Goal: Task Accomplishment & Management: Complete application form

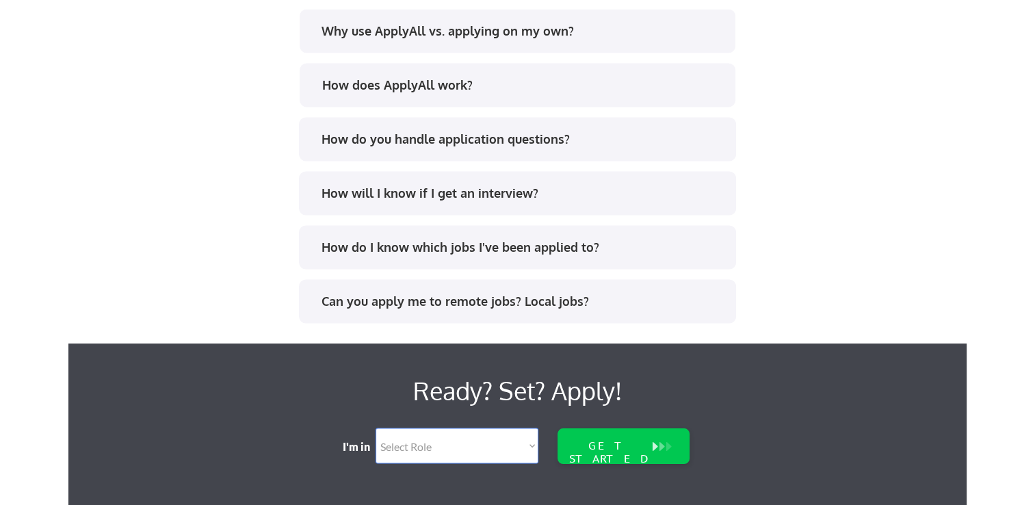
scroll to position [2578, 0]
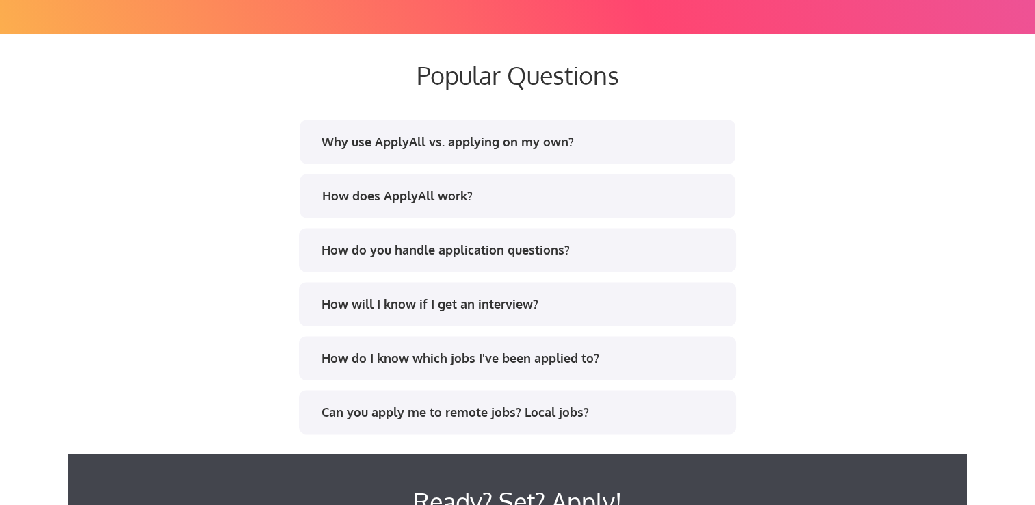
click at [425, 141] on div "Why use ApplyAll vs. applying on my own?" at bounding box center [522, 141] width 402 height 17
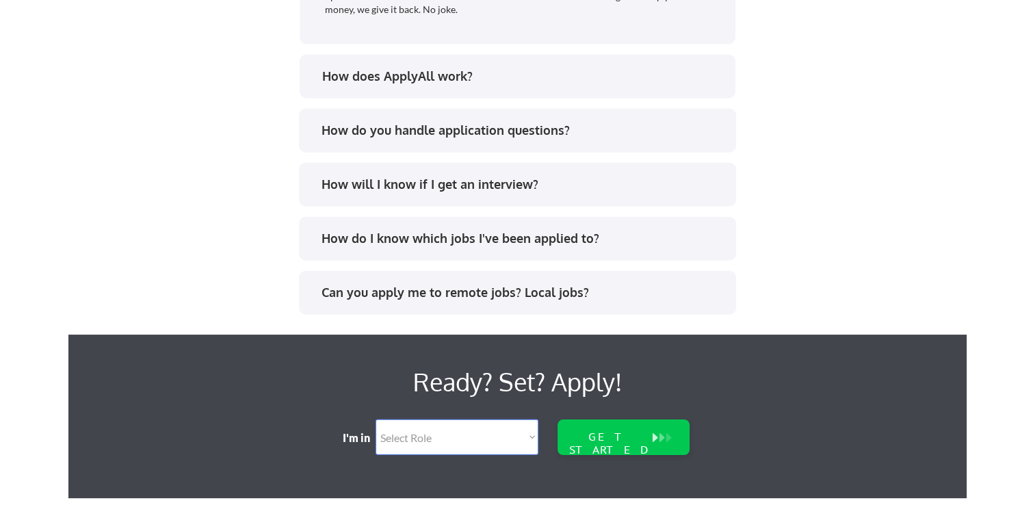
scroll to position [3125, 0]
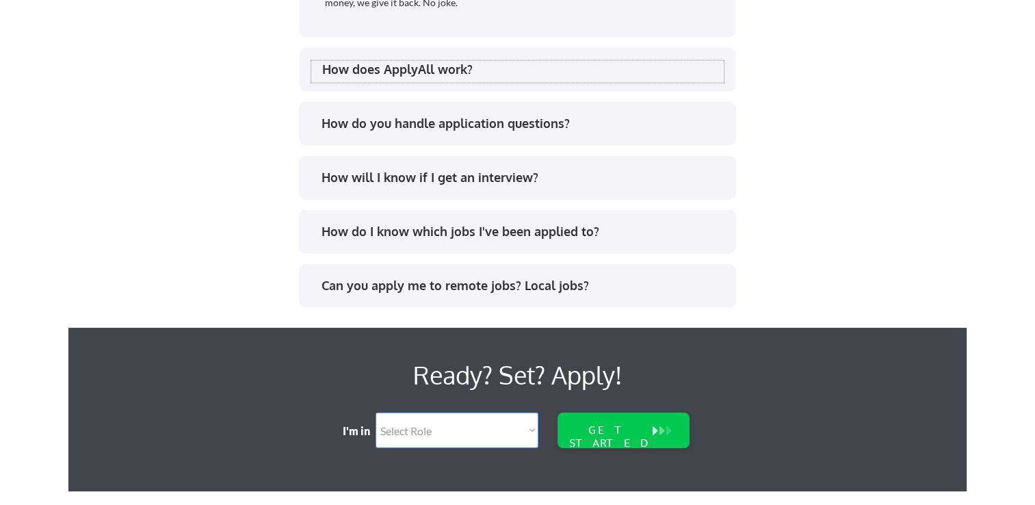
click at [382, 68] on div "How does ApplyAll work?" at bounding box center [523, 69] width 402 height 17
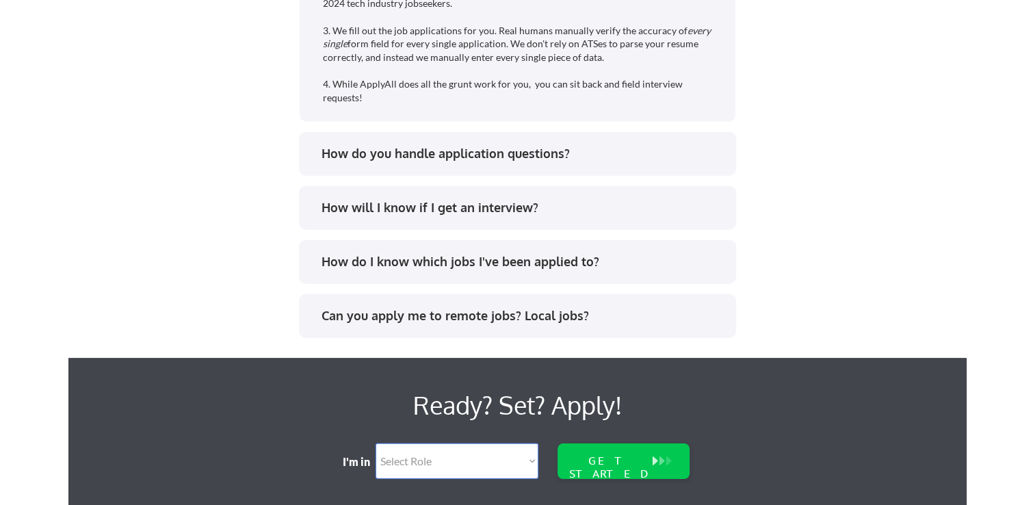
scroll to position [3262, 0]
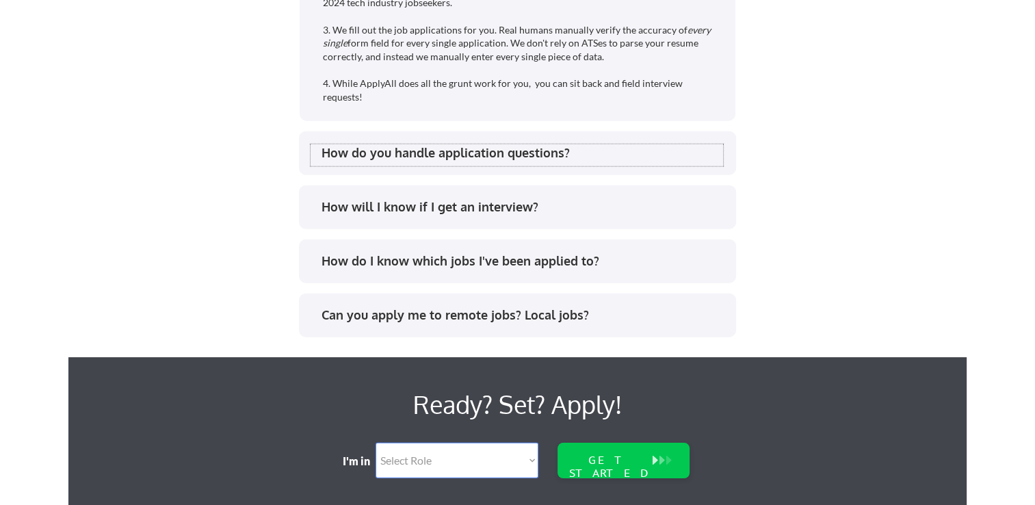
click at [504, 156] on div "How do you handle application questions?" at bounding box center [523, 152] width 402 height 17
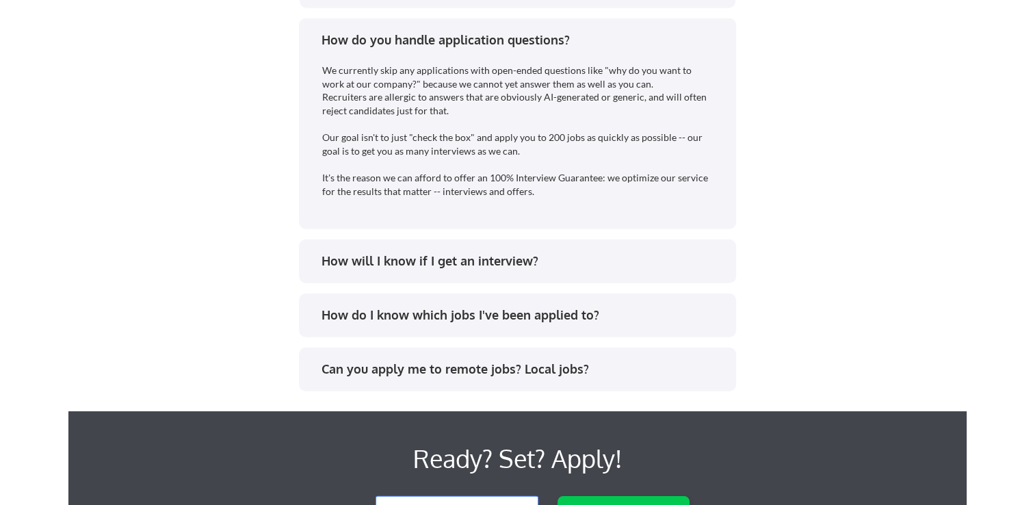
scroll to position [3399, 0]
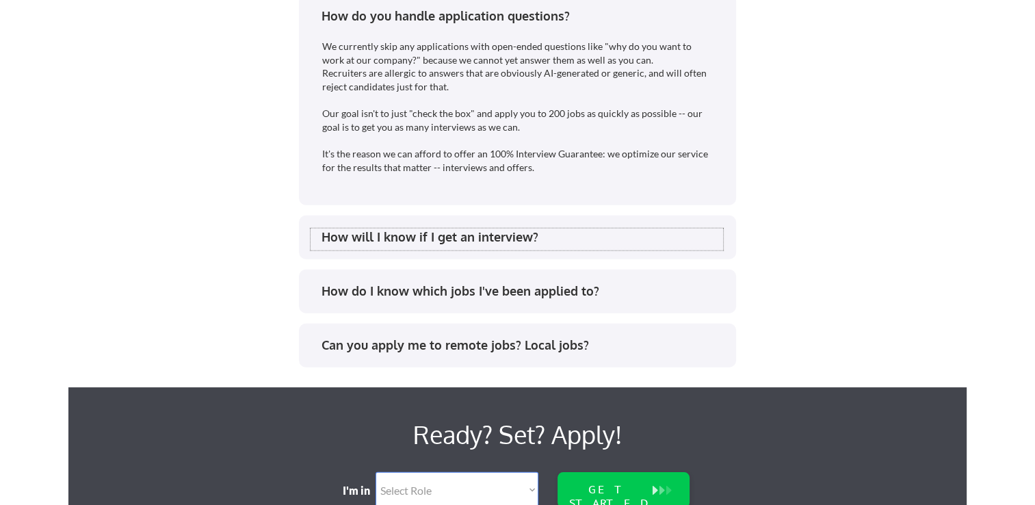
click at [507, 233] on div "How will I know if I get an interview?" at bounding box center [523, 236] width 402 height 17
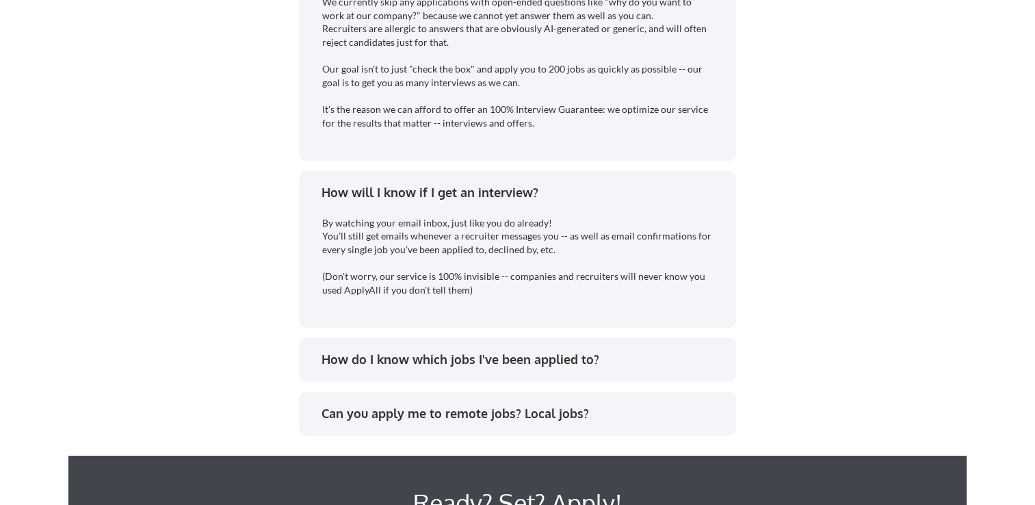
scroll to position [3467, 0]
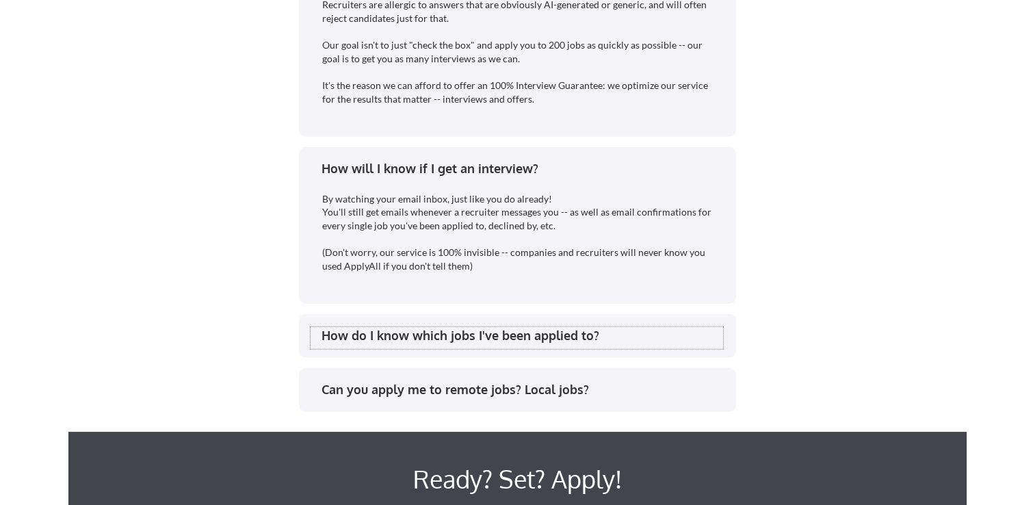
click at [458, 341] on div "How do I know which jobs I've been applied to?" at bounding box center [523, 335] width 402 height 17
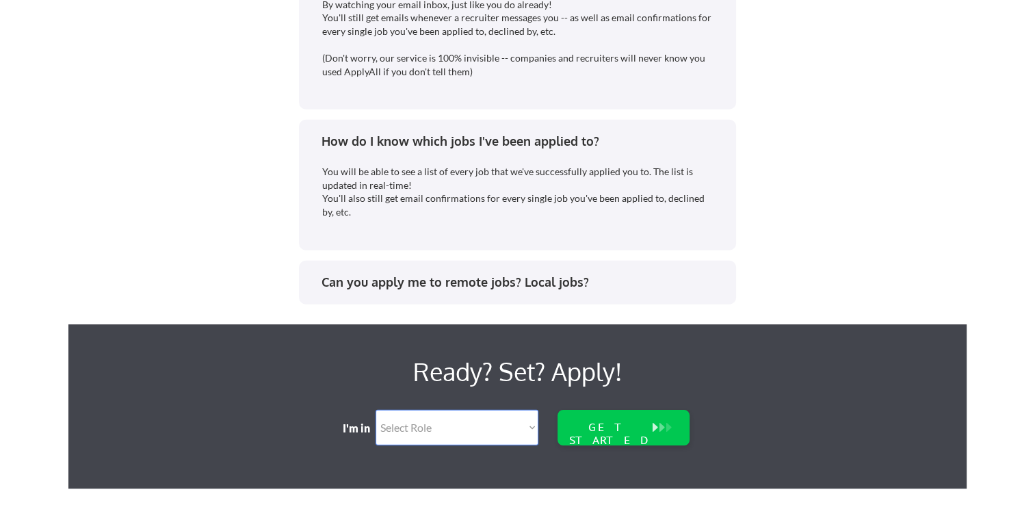
scroll to position [3672, 0]
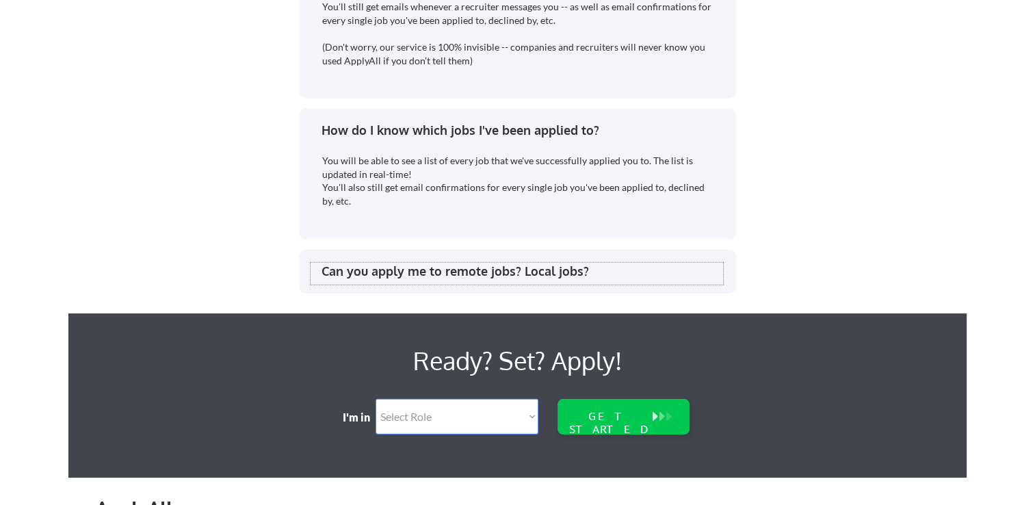
click at [440, 273] on div "Can you apply me to remote jobs? Local jobs?" at bounding box center [523, 271] width 402 height 17
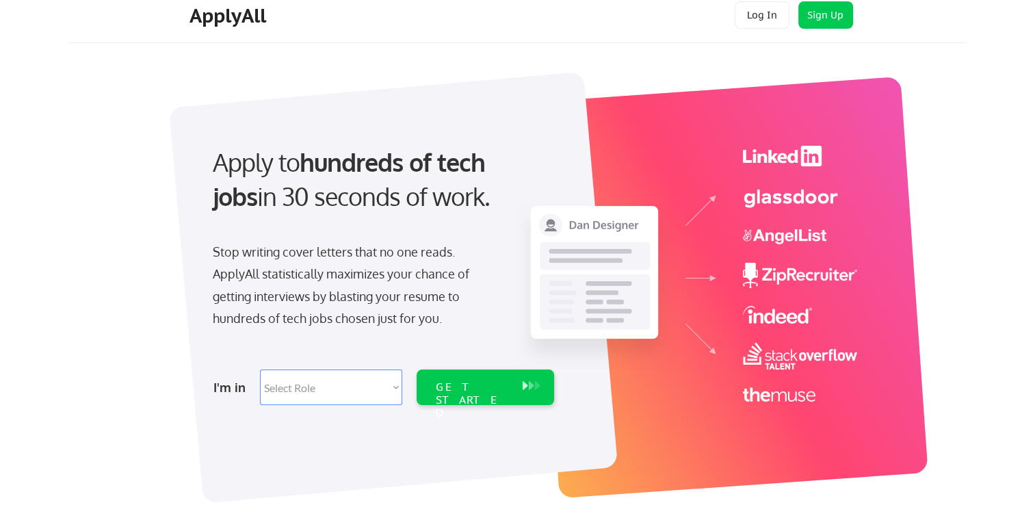
scroll to position [0, 0]
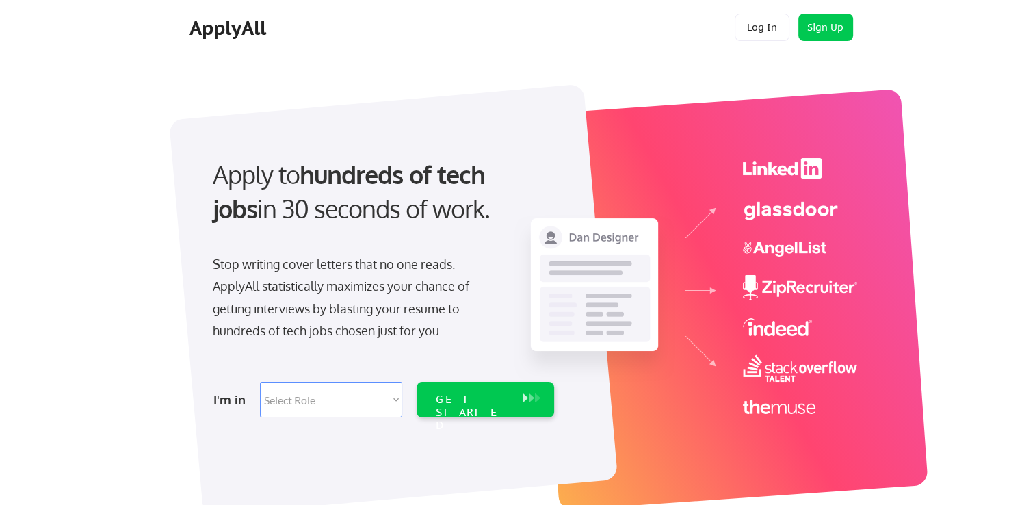
click at [417, 294] on div "Stop writing cover letters that no one reads. ApplyAll statistically maximizes …" at bounding box center [353, 297] width 281 height 89
click at [393, 401] on select "Select Role Software Engineering Product Management Customer Success Sales UI/U…" at bounding box center [331, 400] width 142 height 36
click at [218, 367] on div "Apply to hundreds of tech jobs in 30 seconds of work. Stop writing cover letter…" at bounding box center [382, 284] width 382 height 280
click at [205, 368] on div "Apply to hundreds of tech jobs in 30 seconds of work. Stop writing cover letter…" at bounding box center [382, 284] width 382 height 280
click at [389, 401] on select "Select Role Software Engineering Product Management Customer Success Sales UI/U…" at bounding box center [331, 400] width 142 height 36
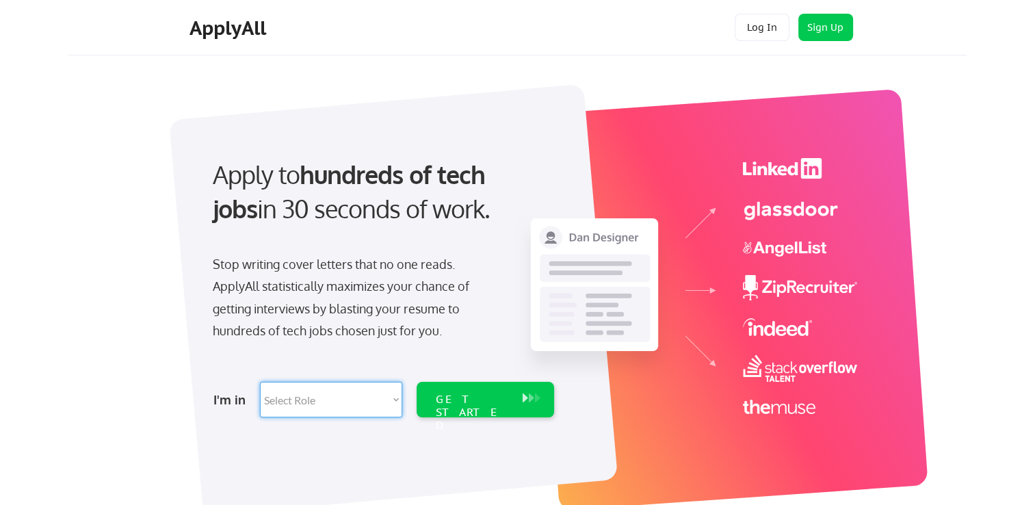
select select ""marketing___comms""
click at [260, 382] on select "Select Role Software Engineering Product Management Customer Success Sales UI/U…" at bounding box center [331, 400] width 142 height 36
select select ""marketing___comms""
click at [467, 402] on div "GET STARTED" at bounding box center [472, 413] width 73 height 40
select select ""marketing___comms""
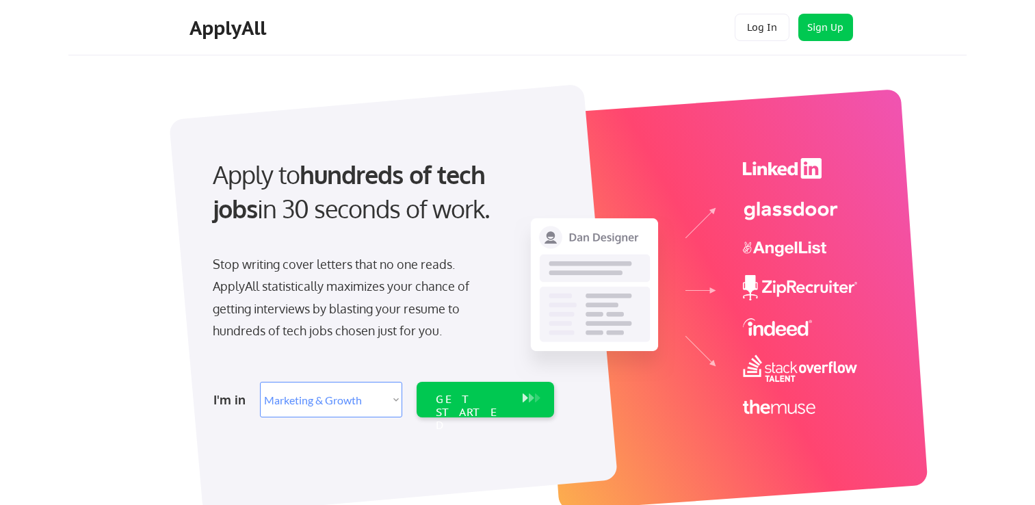
select select ""marketing___comms""
